Goal: Use online tool/utility: Utilize a website feature to perform a specific function

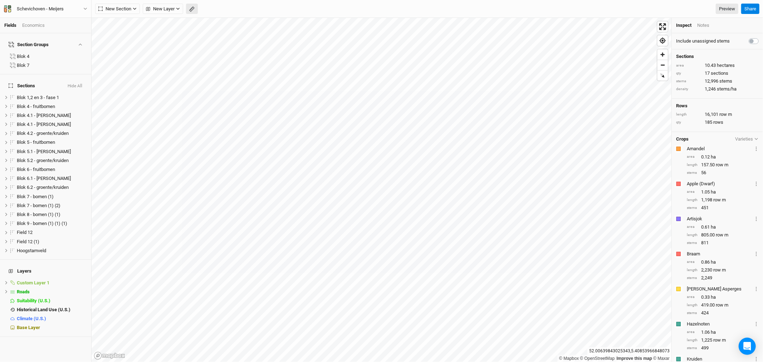
click at [192, 9] on icon "button" at bounding box center [191, 9] width 3 height 3
click at [133, 9] on button "Done" at bounding box center [127, 9] width 17 height 11
click at [415, 362] on html "Fields Economics Section Groups Blok 4 Blok 7 Sections Hide All Blok 1,2 en 3 -…" at bounding box center [381, 181] width 763 height 362
click at [191, 8] on icon "button" at bounding box center [191, 8] width 5 height 5
click at [129, 8] on button "Done" at bounding box center [127, 9] width 17 height 11
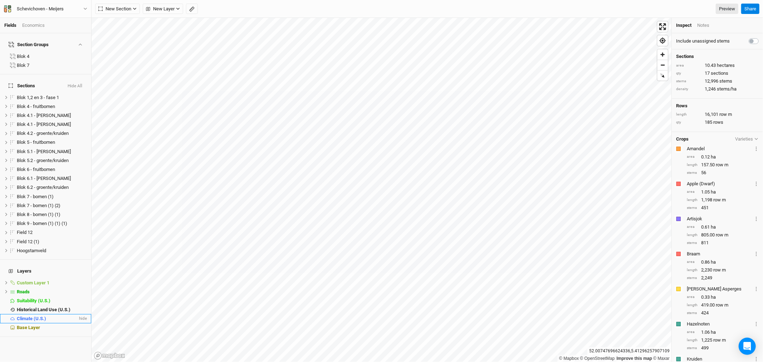
click at [43, 316] on span "Climate (U.S.)" at bounding box center [31, 318] width 29 height 5
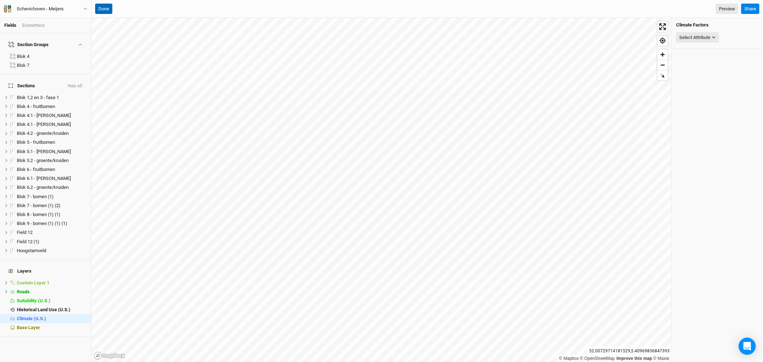
click at [109, 6] on button "Done" at bounding box center [103, 9] width 17 height 11
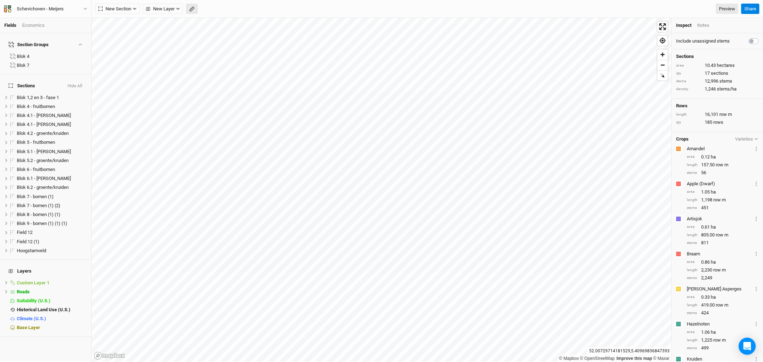
click at [197, 9] on button "button" at bounding box center [192, 9] width 12 height 11
click at [131, 9] on button "Done" at bounding box center [127, 9] width 17 height 11
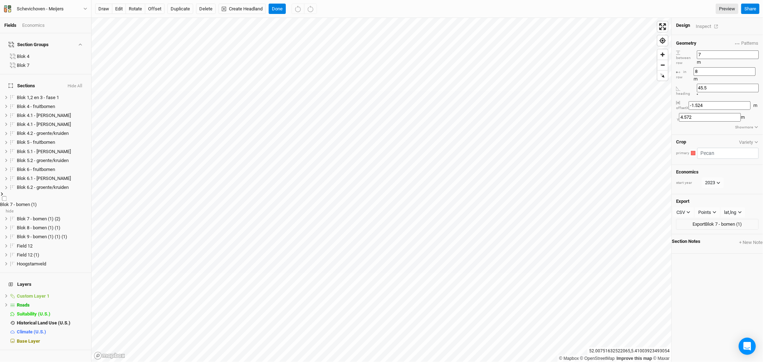
click at [9, 194] on label at bounding box center [4, 198] width 9 height 9
click at [7, 196] on input "checkbox" at bounding box center [4, 198] width 5 height 5
checkbox input "true"
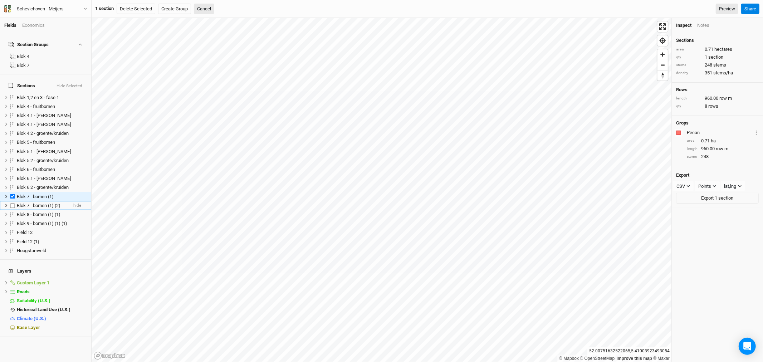
click at [12, 201] on label at bounding box center [12, 205] width 9 height 9
click at [12, 203] on input "checkbox" at bounding box center [12, 205] width 5 height 5
checkbox input "true"
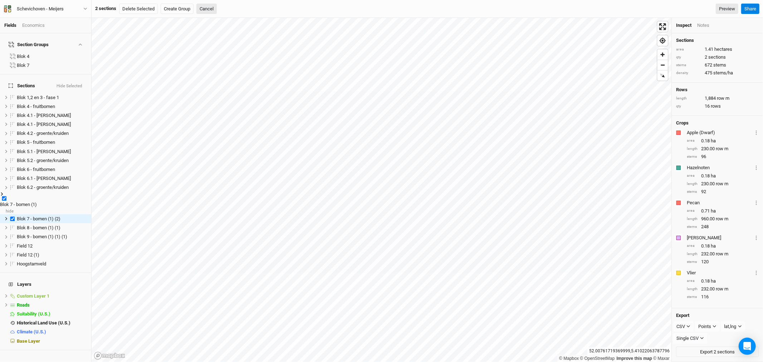
click at [9, 194] on label at bounding box center [4, 198] width 9 height 9
click at [7, 196] on input "checkbox" at bounding box center [4, 198] width 5 height 5
checkbox input "false"
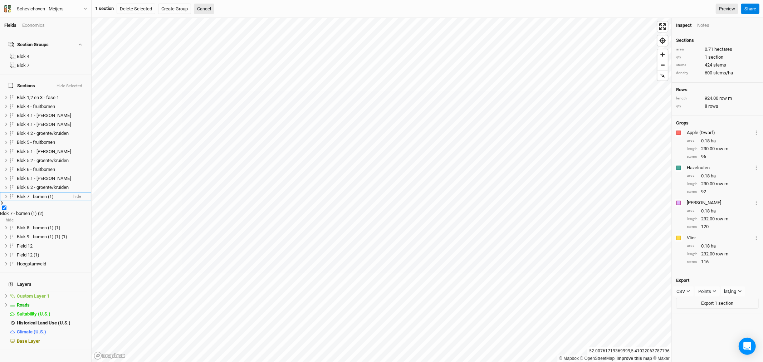
click at [9, 203] on label at bounding box center [4, 207] width 9 height 9
click at [7, 205] on input "checkbox" at bounding box center [4, 207] width 5 height 5
checkbox input "false"
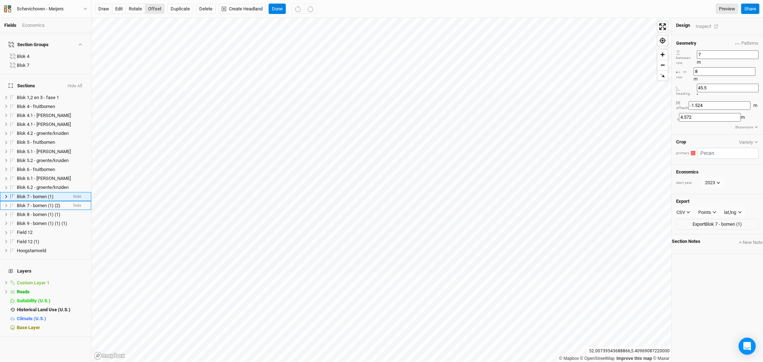
click at [155, 8] on button "offset" at bounding box center [155, 9] width 20 height 11
type input "-1.8288"
click at [280, 8] on button "Done" at bounding box center [277, 9] width 17 height 11
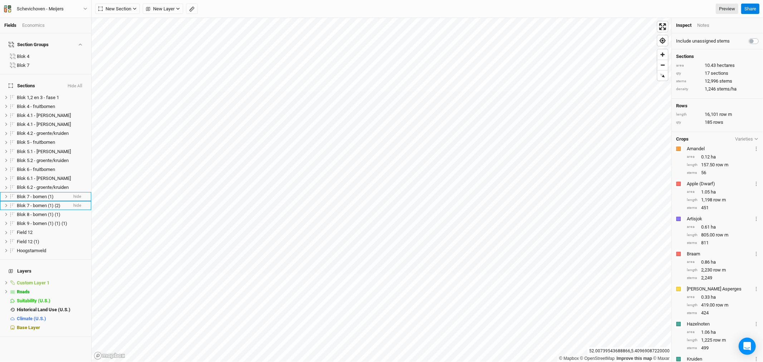
click at [192, 8] on icon "button" at bounding box center [191, 9] width 3 height 3
click at [128, 9] on button "Done" at bounding box center [127, 9] width 17 height 11
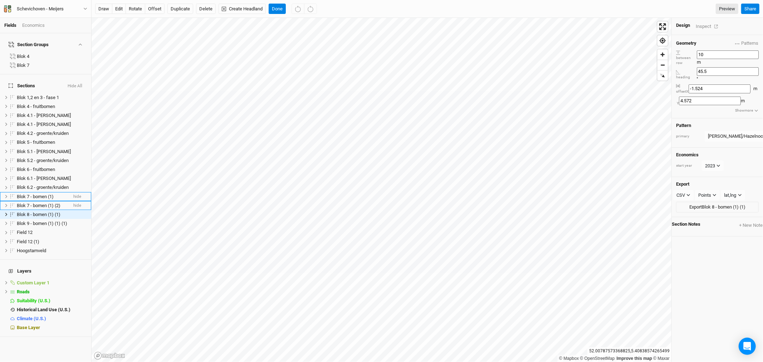
click at [716, 52] on input "10" at bounding box center [728, 54] width 62 height 9
type input "1"
type input "7"
click at [762, 132] on button "×" at bounding box center [770, 136] width 3 height 8
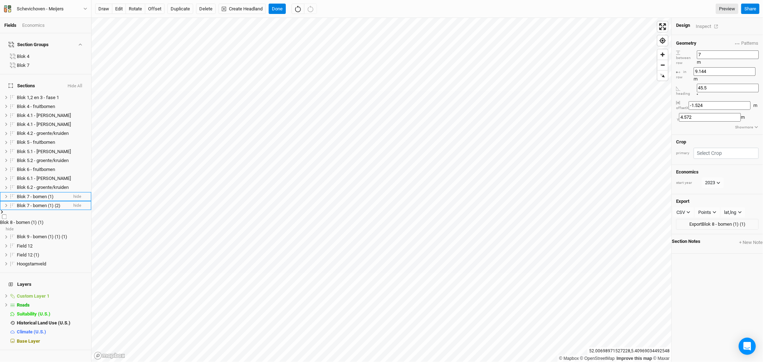
click at [3, 210] on icon at bounding box center [2, 211] width 2 height 3
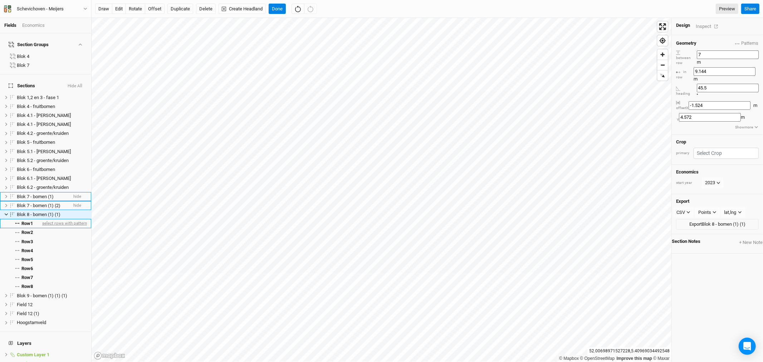
click at [48, 219] on span "select rows with pattern" at bounding box center [64, 223] width 46 height 9
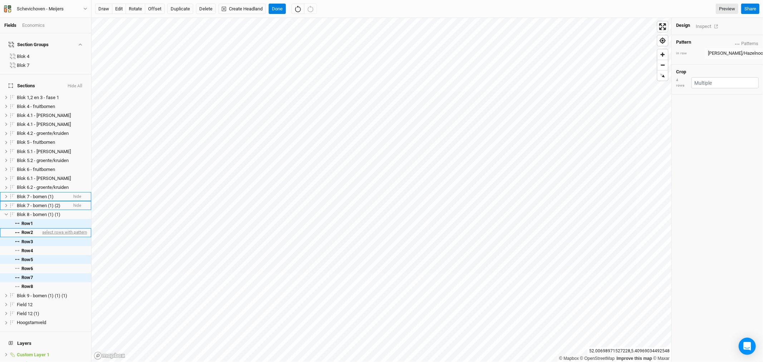
click at [44, 228] on span "select rows with pattern" at bounding box center [64, 232] width 46 height 9
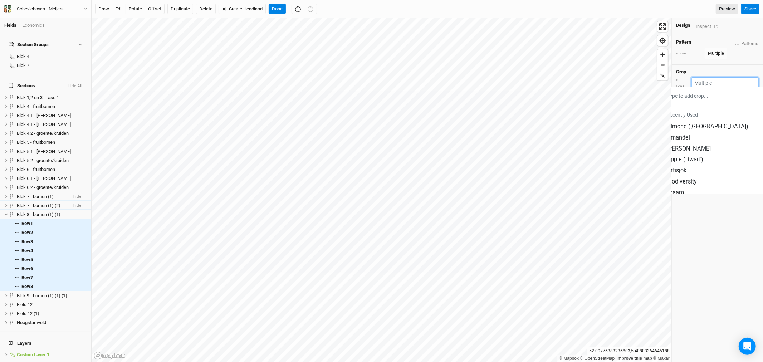
click at [715, 81] on input "text" at bounding box center [724, 82] width 67 height 11
click at [690, 134] on div "Amandel" at bounding box center [678, 138] width 23 height 8
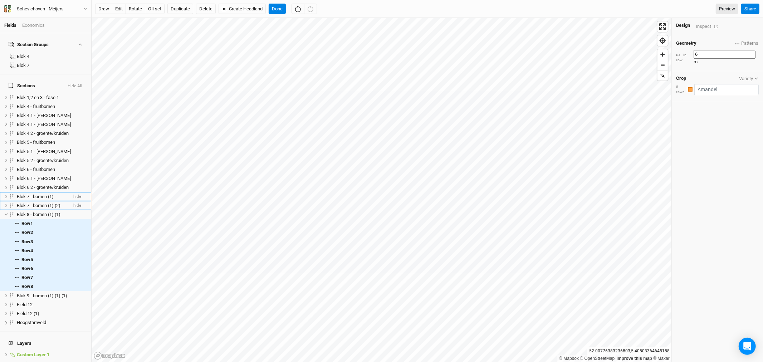
click at [712, 157] on div "Geometry Patterns test view [PERSON_NAME] [PERSON_NAME] meijers 3 view [PERSON_…" at bounding box center [717, 198] width 91 height 327
click at [23, 212] on span "Blok 8 - bomen (1) (1)" at bounding box center [39, 214] width 44 height 5
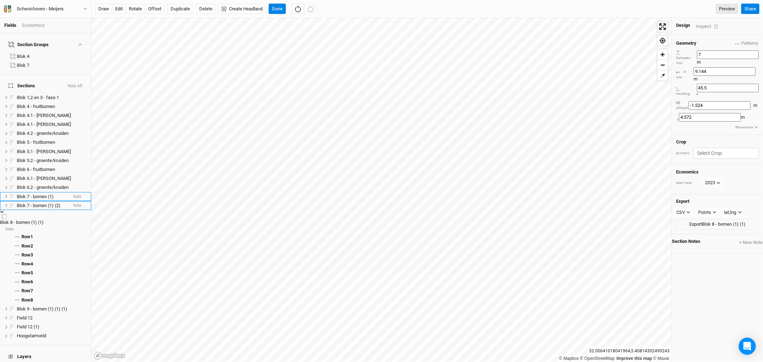
click at [4, 210] on icon at bounding box center [2, 212] width 4 height 4
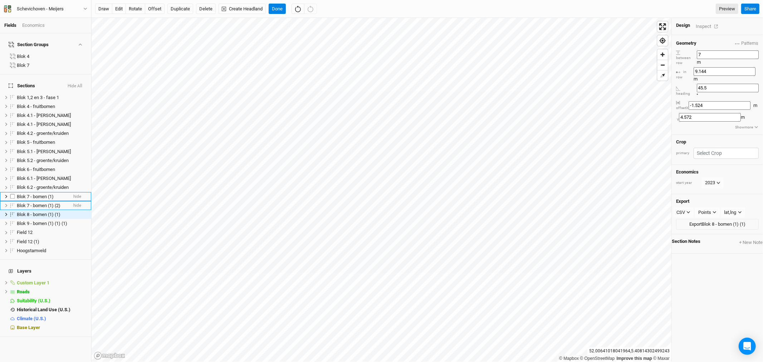
click at [38, 194] on span "Blok 7 - bomen (1)" at bounding box center [35, 196] width 37 height 5
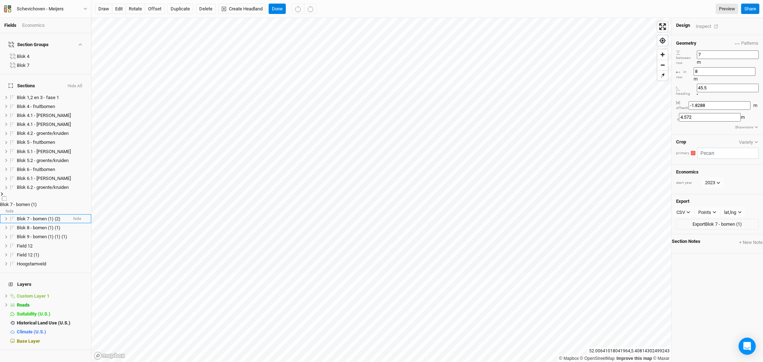
click at [37, 202] on span "Blok 7 - bomen (1)" at bounding box center [18, 204] width 37 height 5
click at [38, 201] on input "Blok 7 - bomen (1)" at bounding box center [24, 205] width 48 height 9
click at [44, 201] on input "Blok 7 - bomen (1)" at bounding box center [24, 205] width 48 height 9
drag, startPoint x: 58, startPoint y: 187, endPoint x: 36, endPoint y: 189, distance: 22.2
click at [36, 201] on input "Blok 7 - bomen (1)" at bounding box center [24, 205] width 48 height 9
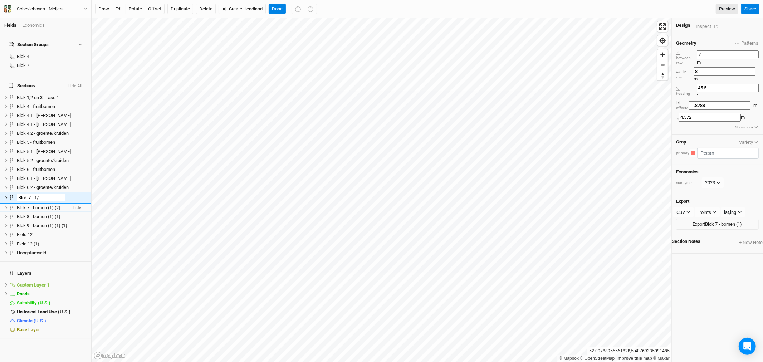
type input "Blok 7 - 1/2"
click at [37, 205] on span "Blok 7 - bomen (1) (2)" at bounding box center [39, 207] width 44 height 5
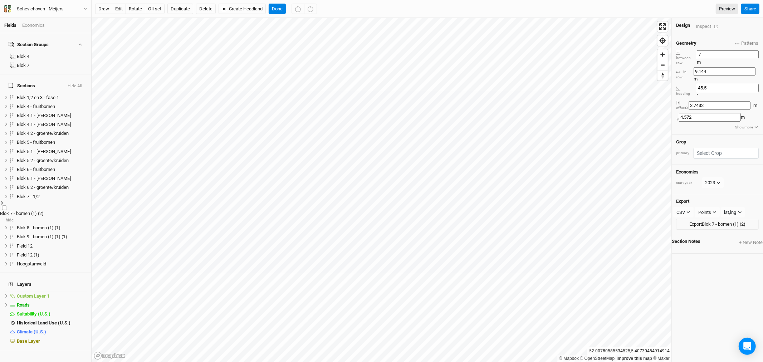
click at [38, 211] on span "Blok 7 - bomen (1) (2)" at bounding box center [22, 213] width 44 height 5
click at [45, 210] on input "Blok 7 - bomen (1) (2)" at bounding box center [24, 214] width 48 height 9
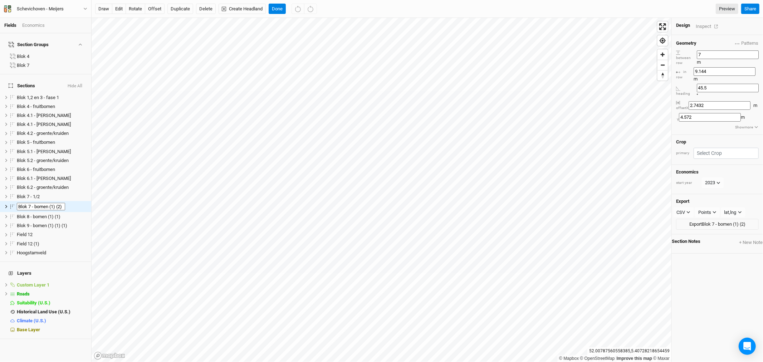
scroll to position [0, 0]
type input "Blok 7 - 2/2"
click at [37, 194] on span "Blok 7 - 1/2" at bounding box center [28, 196] width 23 height 5
click at [35, 203] on span "Blok 7 - 2/2" at bounding box center [28, 205] width 23 height 5
click at [151, 9] on button "offset" at bounding box center [155, 9] width 20 height 11
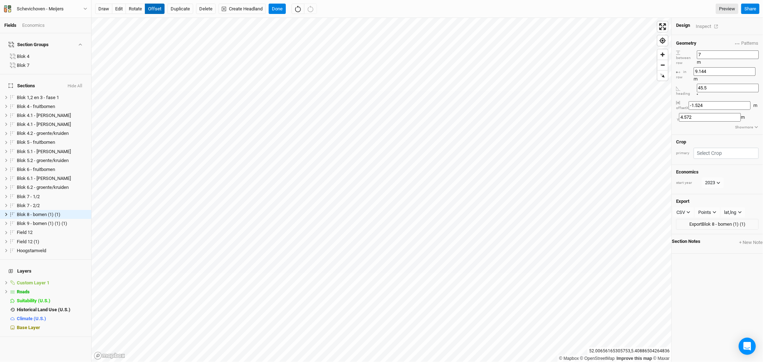
type input "-1.8288"
click at [278, 10] on button "Done" at bounding box center [277, 9] width 17 height 11
click at [180, 8] on button "Duplicate" at bounding box center [180, 9] width 26 height 11
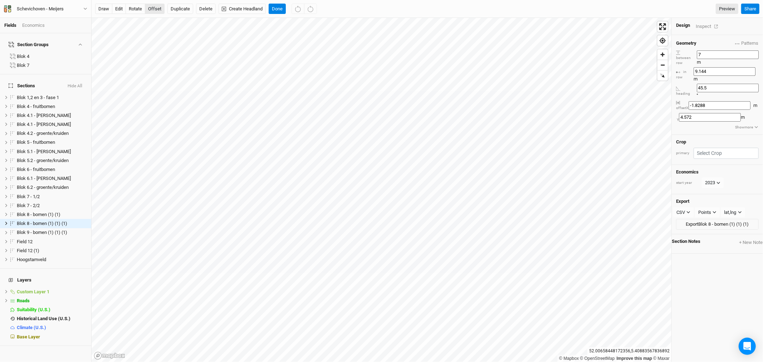
click at [155, 10] on button "offset" at bounding box center [155, 9] width 20 height 11
type input "-3.3528"
type input "3.6576"
type input "-3.6576"
type input "3.9624"
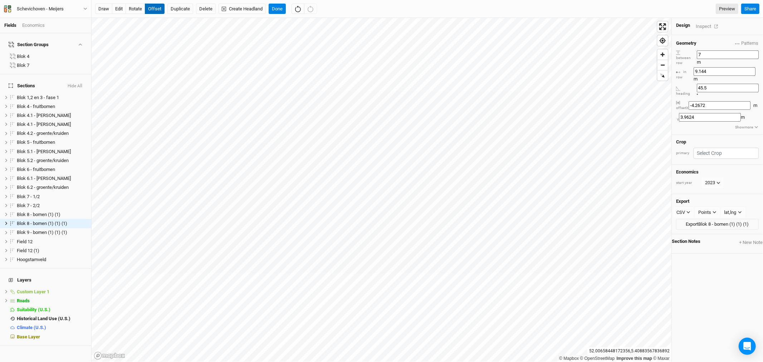
type input "-4.572"
type input "6.096"
type input "-4.2672"
type input "7.0104"
type input "-4.572"
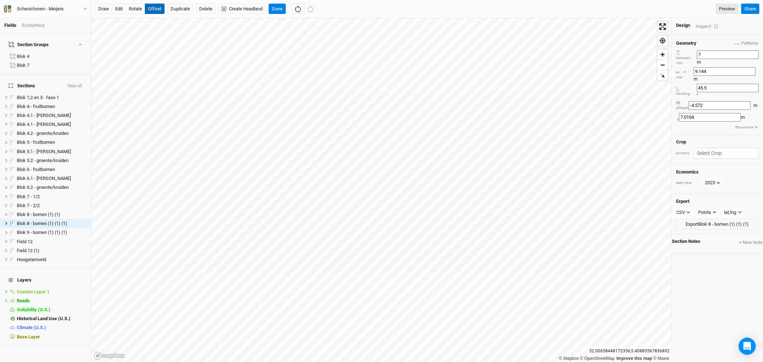
type input "7.3152"
type input "-4.2672"
type input "7.62"
type input "-4.572"
type input "7.3152"
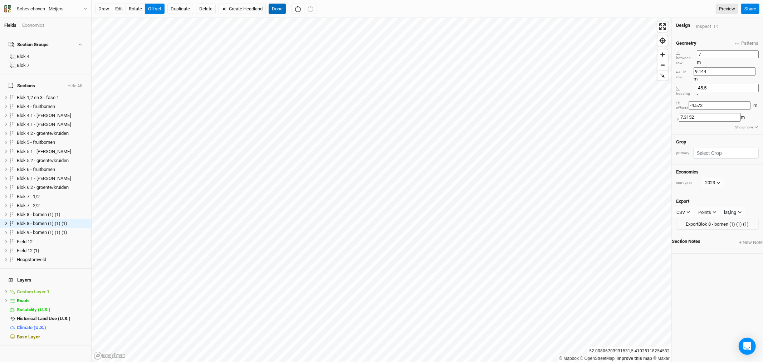
click at [278, 9] on button "Done" at bounding box center [277, 9] width 17 height 11
click at [153, 9] on button "offset" at bounding box center [155, 9] width 20 height 11
type input "4.572"
type input "-1.524"
type input "5.1816"
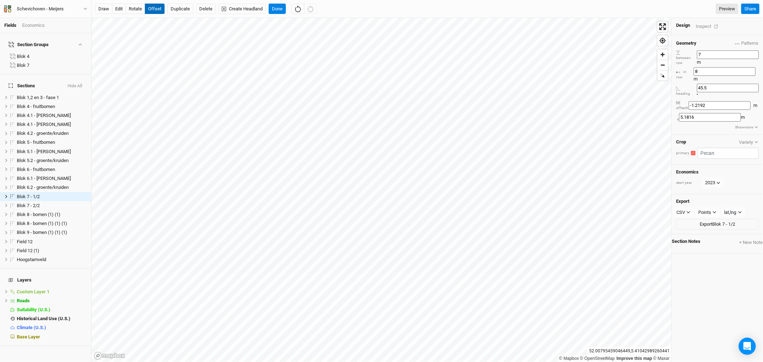
type input "-1.524"
click at [116, 7] on button "edit" at bounding box center [119, 9] width 14 height 11
click at [38, 203] on span "Blok 7 - 2/2" at bounding box center [28, 205] width 23 height 5
drag, startPoint x: 117, startPoint y: 8, endPoint x: 132, endPoint y: 17, distance: 17.9
click at [117, 8] on button "edit" at bounding box center [119, 9] width 14 height 11
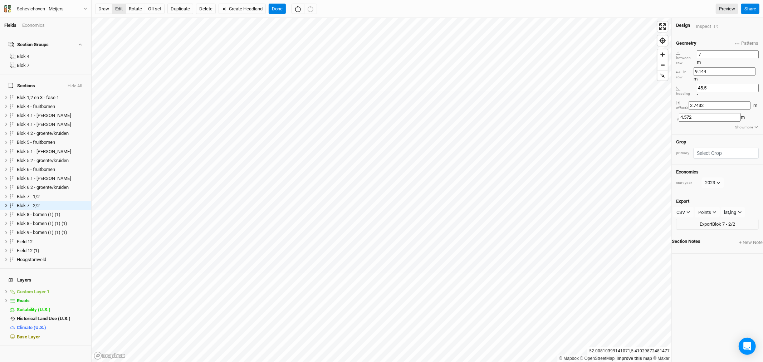
click at [120, 9] on button "edit" at bounding box center [119, 9] width 14 height 11
click at [274, 6] on button "Done" at bounding box center [277, 9] width 17 height 11
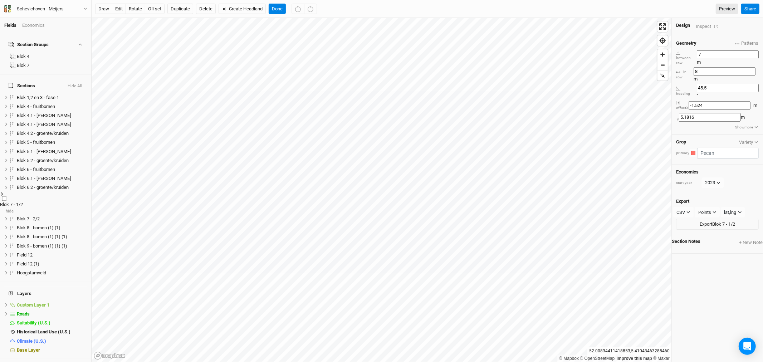
click at [4, 192] on icon at bounding box center [2, 194] width 4 height 4
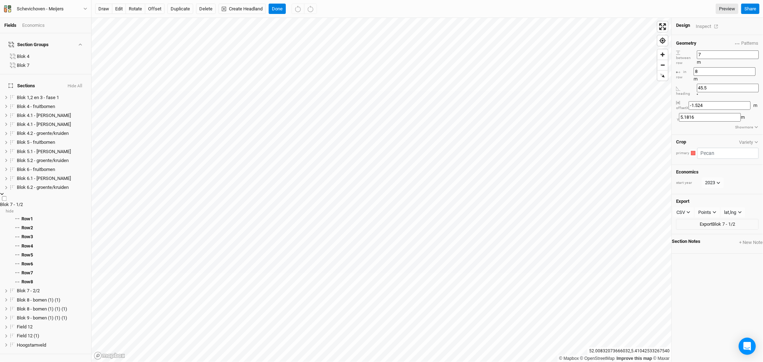
click at [4, 192] on icon at bounding box center [2, 194] width 4 height 4
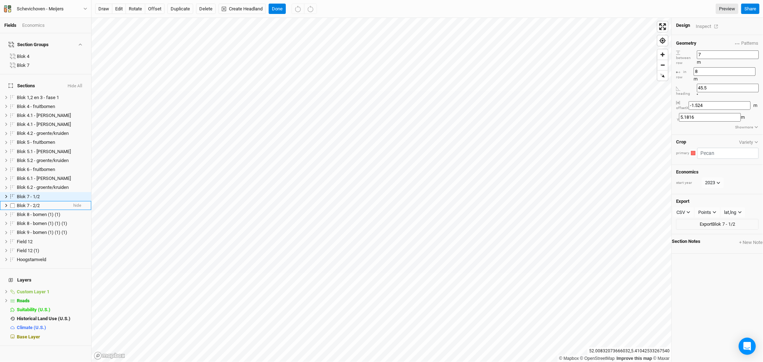
click at [5, 203] on icon at bounding box center [6, 205] width 4 height 4
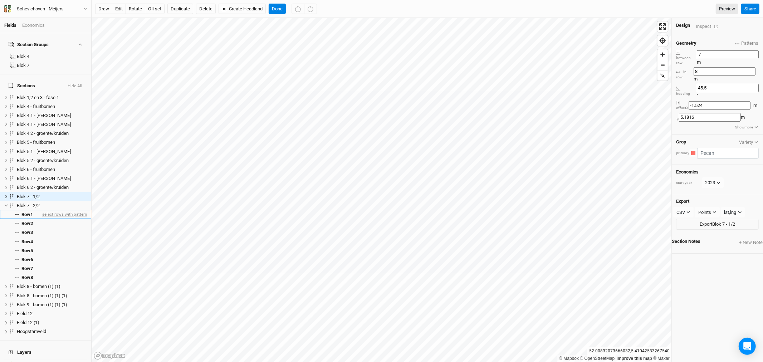
click at [44, 210] on span "select rows with pattern" at bounding box center [64, 214] width 46 height 9
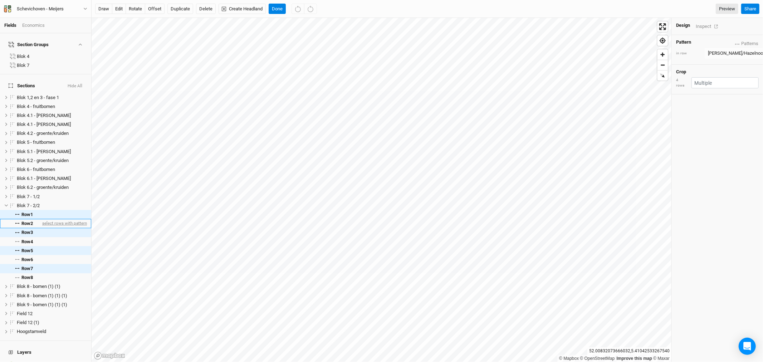
click at [44, 219] on span "select rows with pattern" at bounding box center [64, 223] width 46 height 9
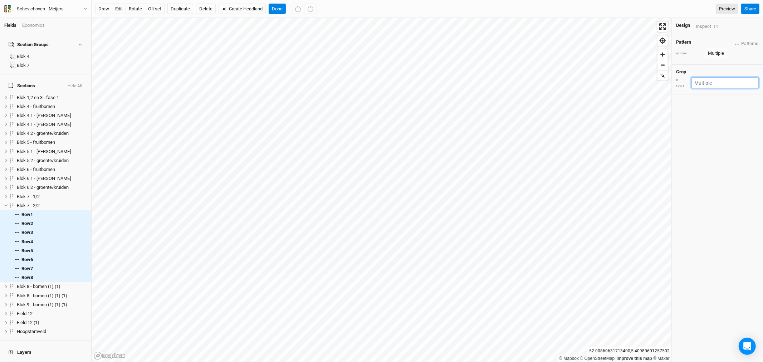
click at [732, 80] on input "text" at bounding box center [724, 82] width 67 height 11
click at [695, 145] on div "[PERSON_NAME] Team" at bounding box center [728, 149] width 122 height 8
click at [6, 195] on icon at bounding box center [6, 197] width 4 height 4
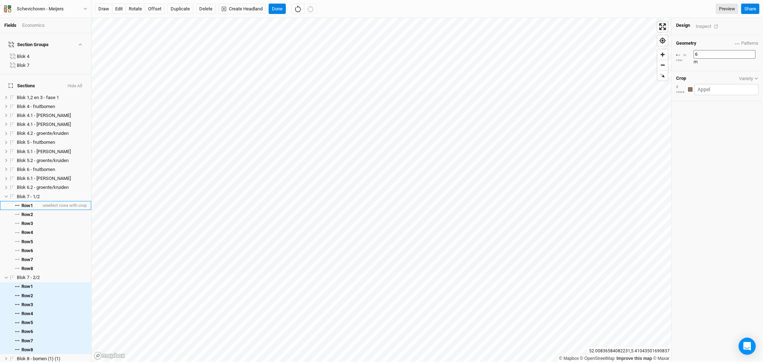
click at [30, 203] on span "Row 1" at bounding box center [26, 206] width 11 height 6
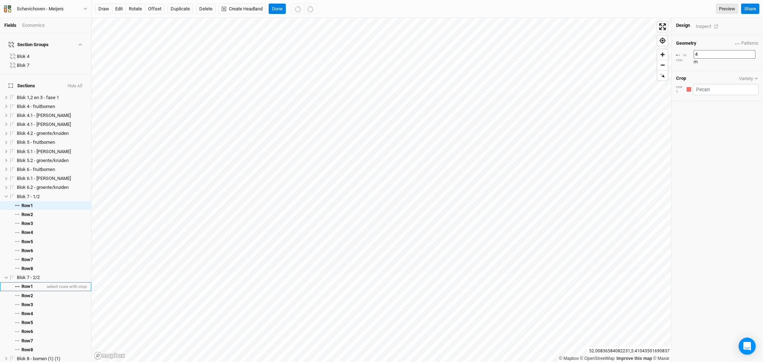
click at [26, 284] on span "Row 1" at bounding box center [26, 287] width 11 height 6
type input "6"
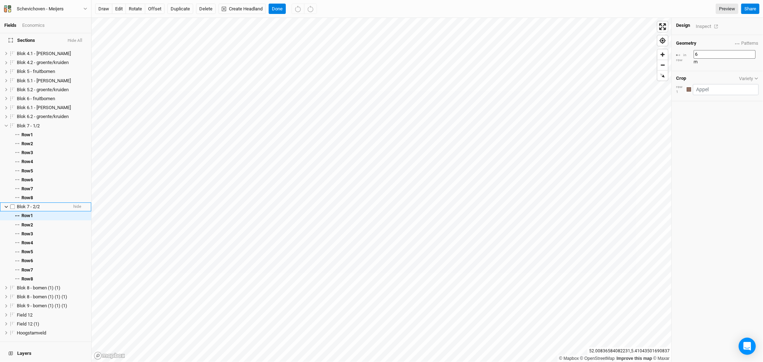
click at [28, 202] on li "Blok 7 - 2/2 hide" at bounding box center [45, 206] width 91 height 9
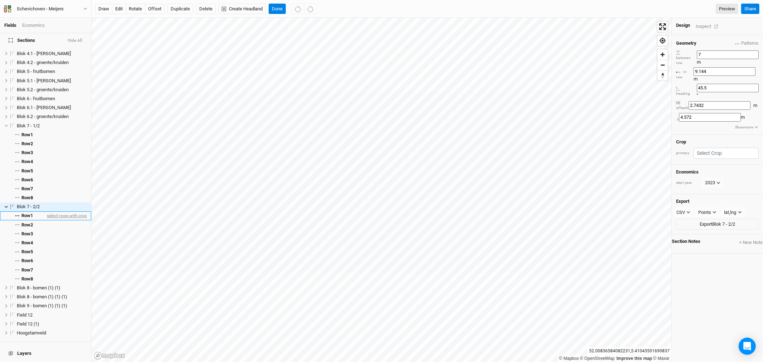
click at [72, 211] on span "select rows with crop" at bounding box center [65, 215] width 41 height 9
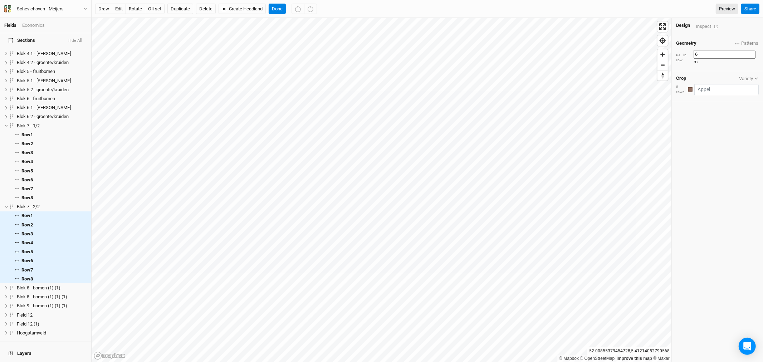
drag, startPoint x: 715, startPoint y: 53, endPoint x: 710, endPoint y: 52, distance: 5.4
click at [710, 52] on input "6" at bounding box center [724, 54] width 62 height 9
type input "4"
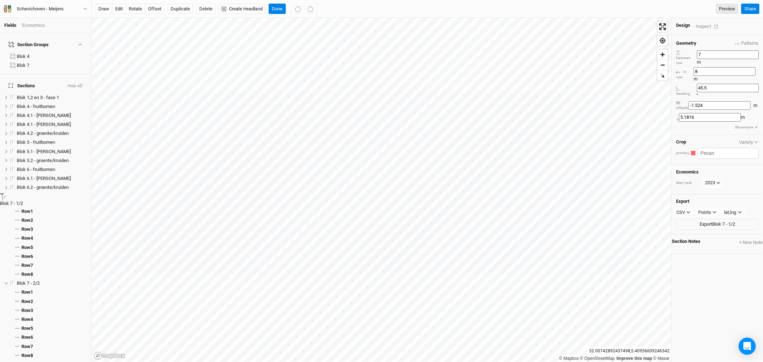
scroll to position [0, 0]
click at [23, 203] on span "Row 1" at bounding box center [26, 206] width 11 height 6
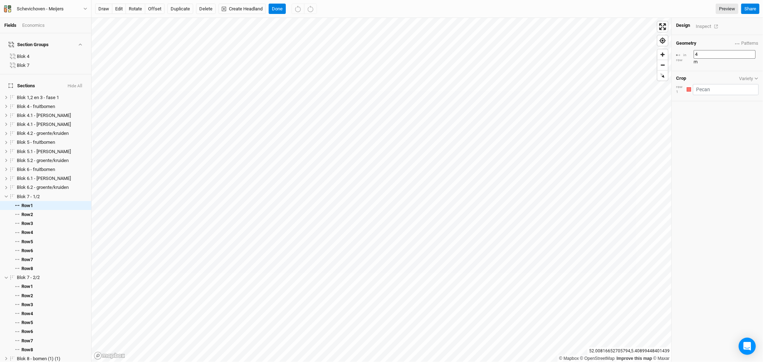
drag, startPoint x: 715, startPoint y: 52, endPoint x: 711, endPoint y: 52, distance: 3.9
click at [711, 52] on input "4" at bounding box center [724, 54] width 62 height 9
type input "2"
click at [715, 50] on input "2" at bounding box center [724, 54] width 62 height 9
type input "4"
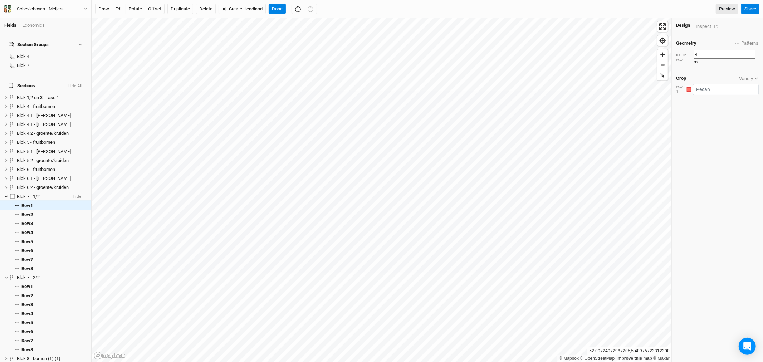
click at [34, 194] on span "Blok 7 - 1/2" at bounding box center [28, 196] width 23 height 5
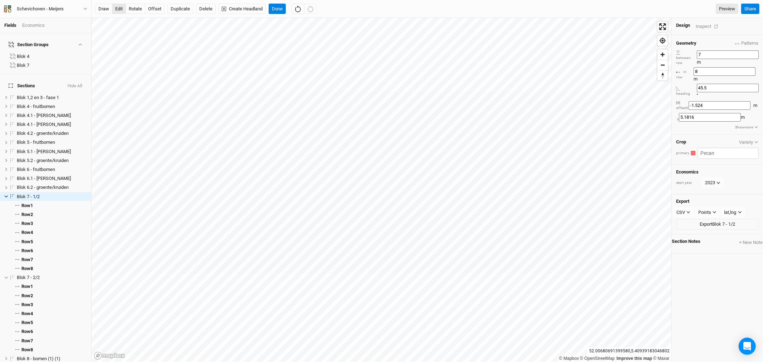
click at [116, 6] on button "edit" at bounding box center [119, 9] width 14 height 11
click at [296, 6] on icon "button" at bounding box center [298, 9] width 6 height 6
click at [297, 6] on icon "button" at bounding box center [298, 9] width 6 height 6
click at [278, 8] on button "Done" at bounding box center [277, 9] width 17 height 11
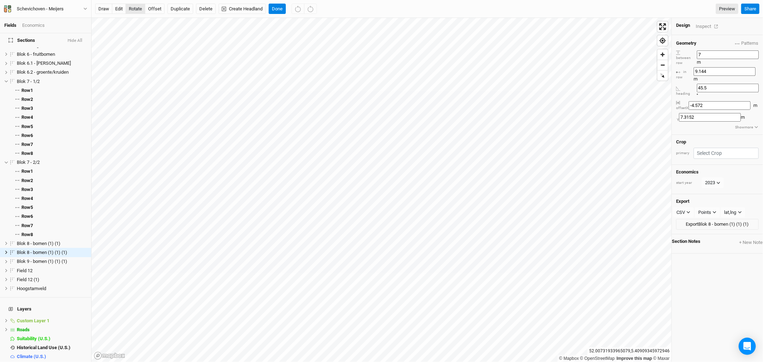
scroll to position [115, 0]
click at [115, 5] on button "edit" at bounding box center [119, 9] width 14 height 11
click at [34, 241] on span "Blok 8 - bomen (1) (1)" at bounding box center [39, 243] width 44 height 5
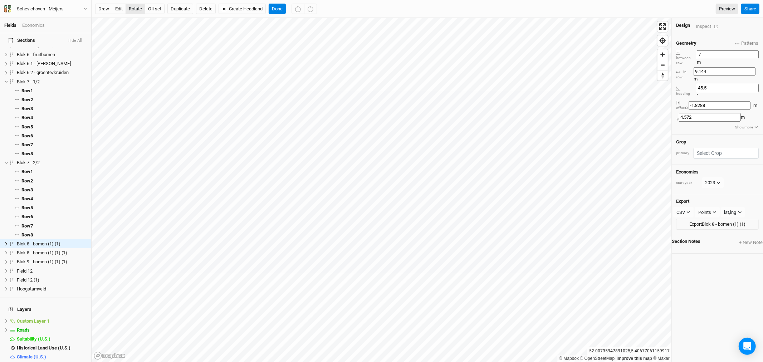
click at [120, 7] on button "edit" at bounding box center [119, 9] width 14 height 11
click at [279, 6] on button "Done" at bounding box center [277, 9] width 17 height 11
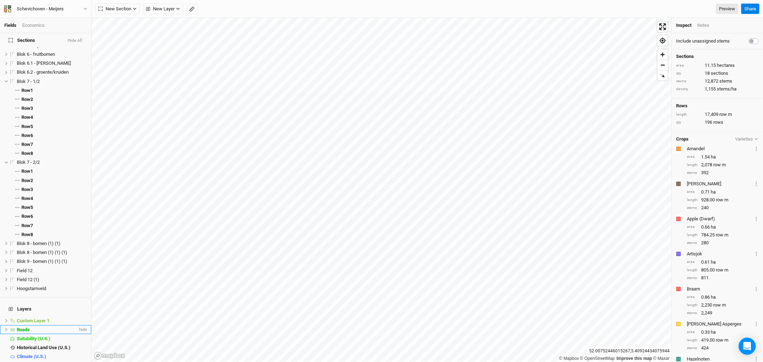
click at [23, 327] on span "Roads" at bounding box center [23, 329] width 13 height 5
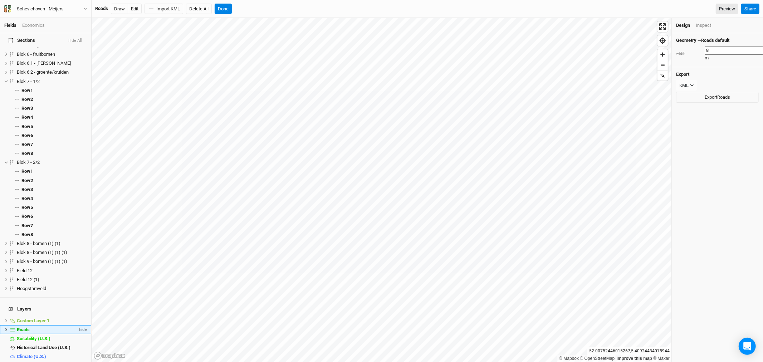
scroll to position [115, 0]
click at [7, 328] on icon at bounding box center [6, 330] width 4 height 4
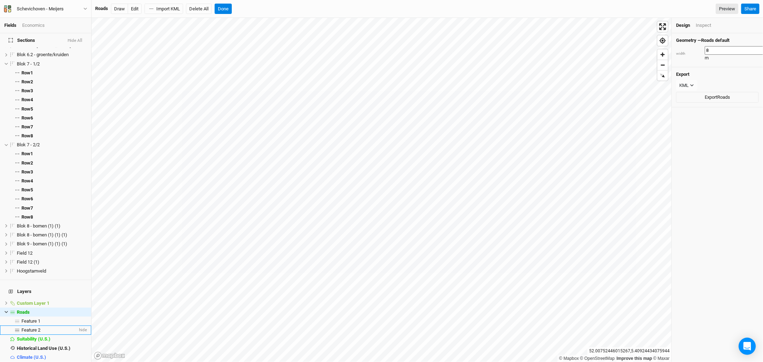
scroll to position [133, 0]
click at [31, 318] on span "Feature 1" at bounding box center [30, 320] width 19 height 5
click at [102, 6] on button "Edit" at bounding box center [102, 9] width 14 height 11
click at [145, 8] on button "Done" at bounding box center [142, 9] width 17 height 11
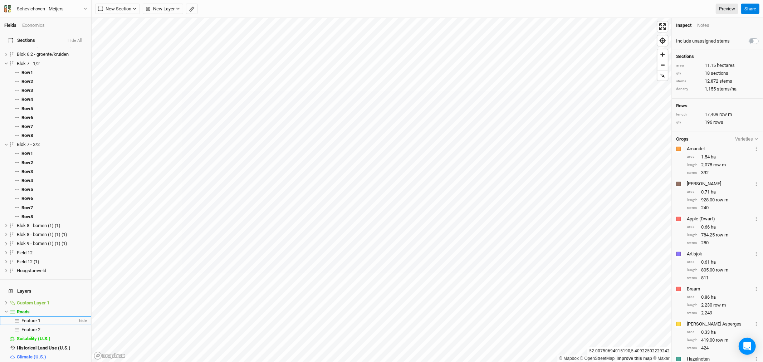
click at [29, 316] on li "Feature 1 hide" at bounding box center [45, 320] width 91 height 9
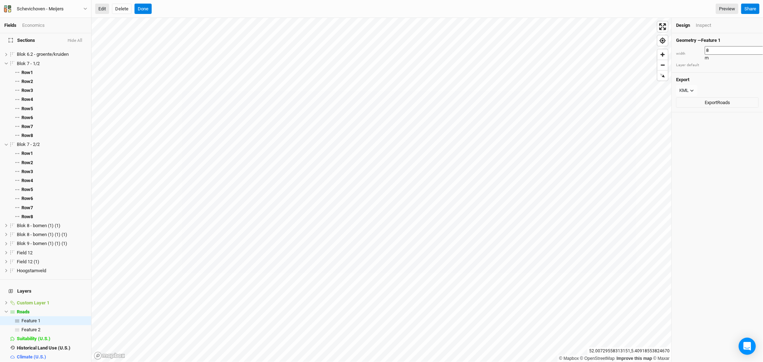
click at [102, 6] on button "Edit" at bounding box center [102, 9] width 14 height 11
click at [146, 8] on button "Done" at bounding box center [142, 9] width 17 height 11
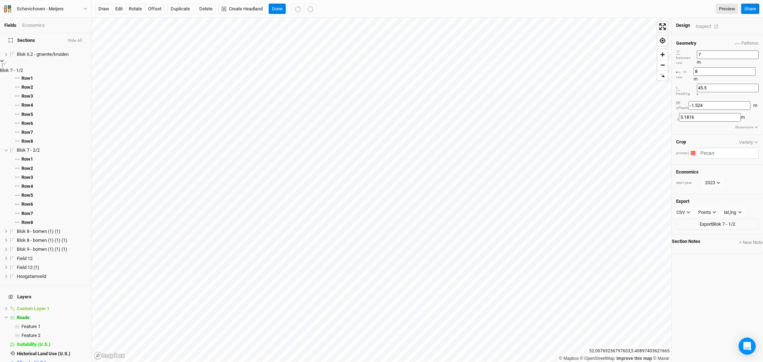
scroll to position [0, 0]
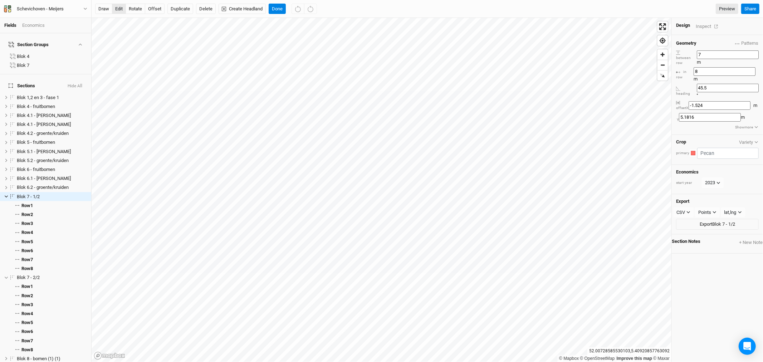
click at [122, 8] on button "edit" at bounding box center [119, 9] width 14 height 11
click at [27, 203] on span "Row 1" at bounding box center [26, 206] width 11 height 6
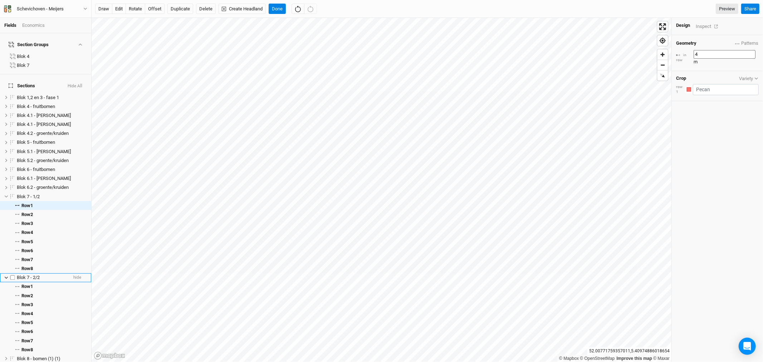
click at [29, 275] on span "Blok 7 - 2/2" at bounding box center [28, 277] width 23 height 5
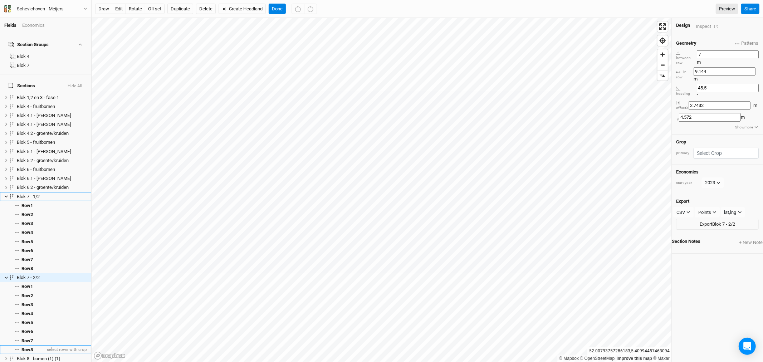
scroll to position [71, 0]
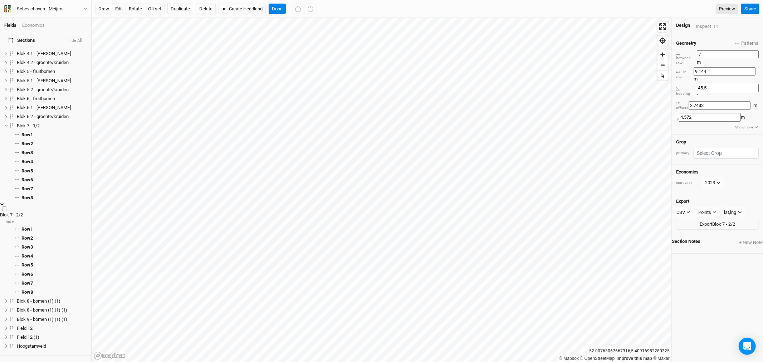
click at [23, 212] on span "Blok 7 - 2/2" at bounding box center [11, 214] width 23 height 5
click at [119, 8] on button "edit" at bounding box center [119, 9] width 14 height 11
click at [276, 11] on button "Done" at bounding box center [277, 9] width 17 height 11
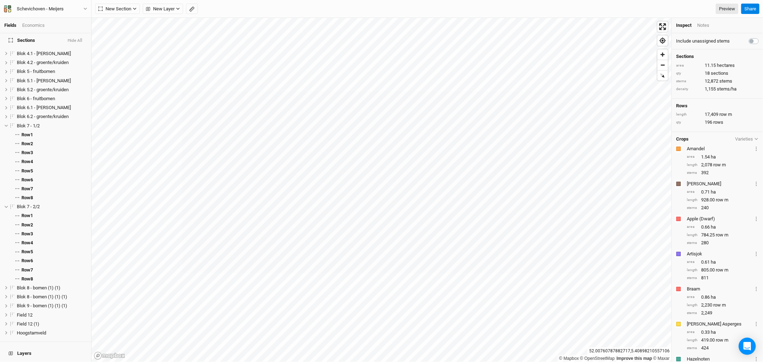
click at [313, 362] on html "Fields Economics Section Groups Blok 4 Blok 7 Sections Hide All Blok 1,2 en 3 -…" at bounding box center [381, 181] width 763 height 362
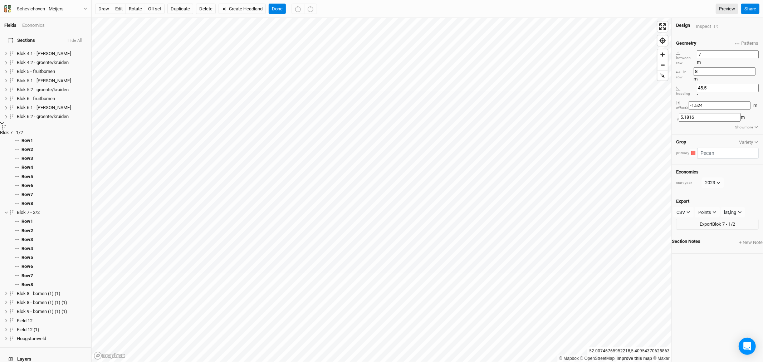
scroll to position [0, 0]
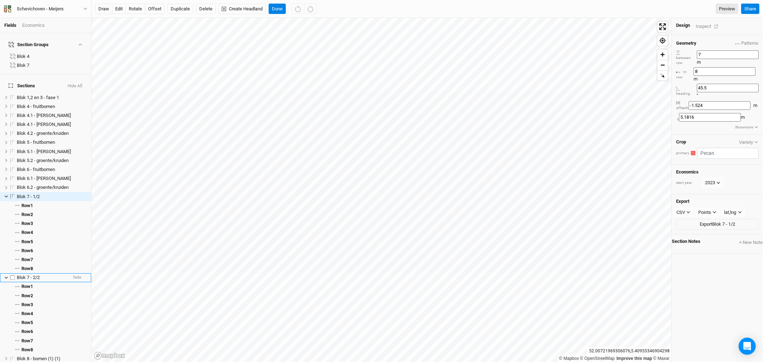
click at [40, 275] on div "Blok 7 - 2/2" at bounding box center [42, 278] width 51 height 6
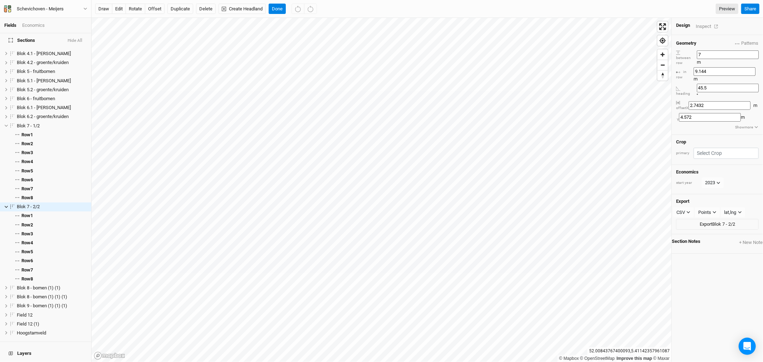
drag, startPoint x: 714, startPoint y: 52, endPoint x: 708, endPoint y: 52, distance: 5.4
click at [709, 52] on div "between row 7 m" at bounding box center [717, 58] width 83 height 16
type input "10"
click at [157, 8] on button "offset" at bounding box center [155, 9] width 20 height 11
type input "-0.6096"
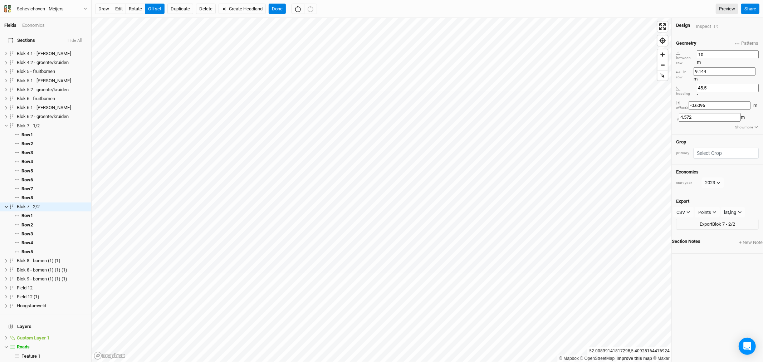
click at [680, 50] on icon at bounding box center [678, 52] width 4 height 4
click at [688, 40] on h4 "Geometry" at bounding box center [686, 43] width 20 height 6
click at [742, 124] on button "Show more" at bounding box center [747, 127] width 24 height 6
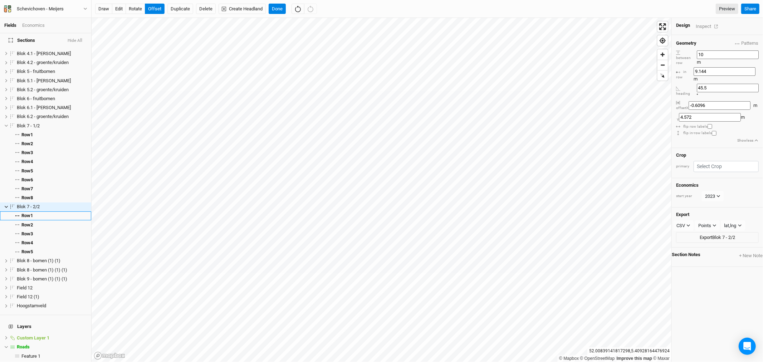
click at [712, 124] on input "checkbox" at bounding box center [709, 126] width 5 height 5
checkbox input "false"
click at [715, 131] on input "checkbox" at bounding box center [714, 133] width 5 height 5
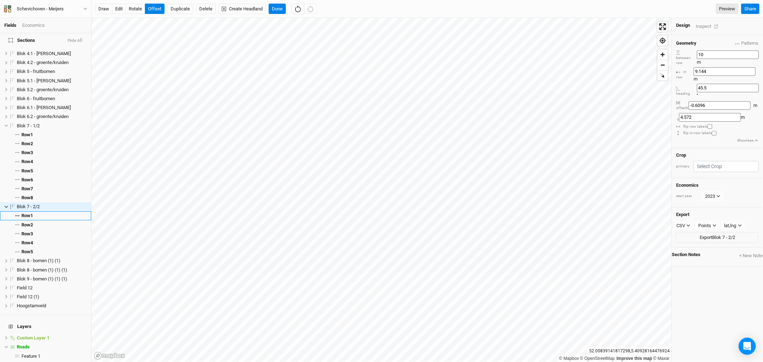
checkbox input "false"
click at [728, 131] on div "flip in-row labels" at bounding box center [717, 133] width 83 height 5
click at [739, 252] on button "+ New Note" at bounding box center [751, 256] width 24 height 8
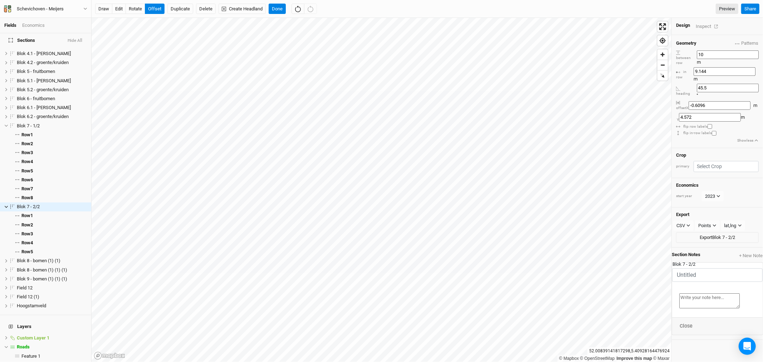
click at [730, 244] on div "Geometry Patterns test view [PERSON_NAME] [PERSON_NAME] meijers 3 view [PERSON_…" at bounding box center [717, 198] width 91 height 327
click at [679, 330] on button "Close" at bounding box center [686, 326] width 14 height 8
drag, startPoint x: 717, startPoint y: 53, endPoint x: 693, endPoint y: 48, distance: 24.8
click at [693, 50] on div "between row 10 m" at bounding box center [717, 58] width 83 height 16
type input "7"
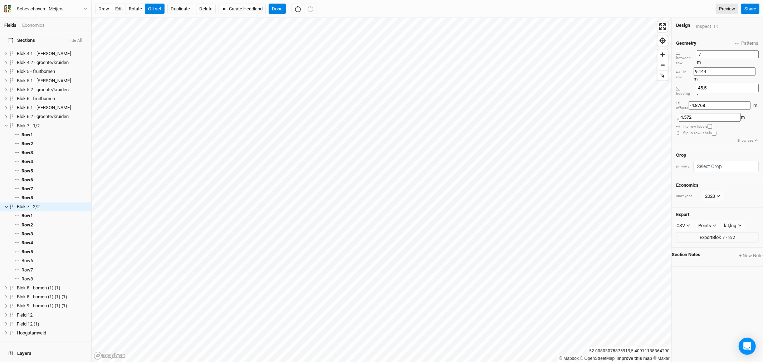
scroll to position [0, 0]
type input "-7.0104"
click at [48, 256] on span "select rows with crop" at bounding box center [65, 260] width 41 height 9
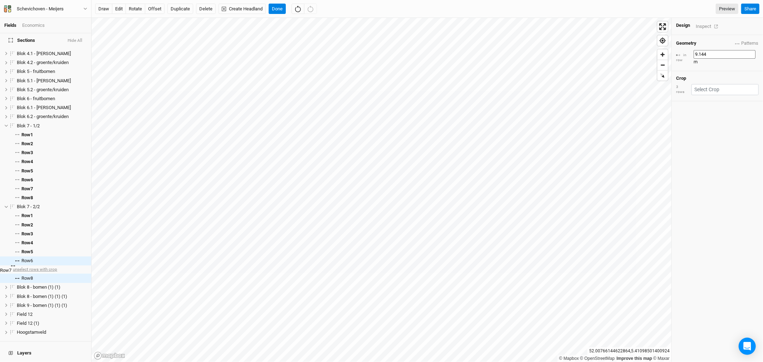
click at [46, 265] on span "unselect rows with crop" at bounding box center [34, 269] width 46 height 9
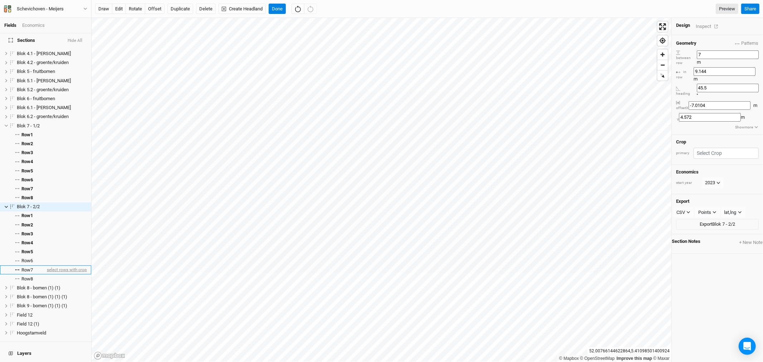
click at [46, 265] on span "select rows with crop" at bounding box center [65, 269] width 41 height 9
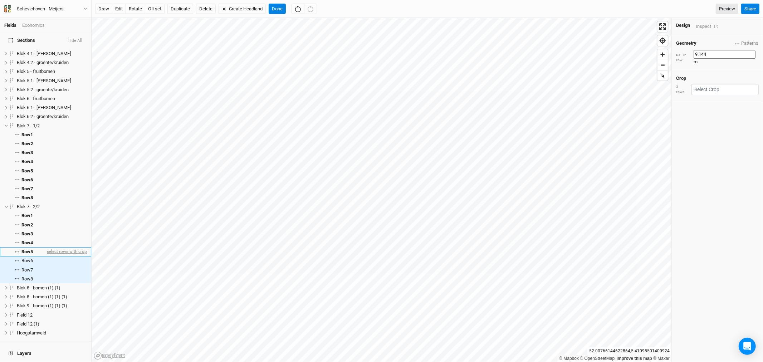
click at [45, 247] on span "select rows with crop" at bounding box center [65, 251] width 41 height 9
